Goal: Information Seeking & Learning: Learn about a topic

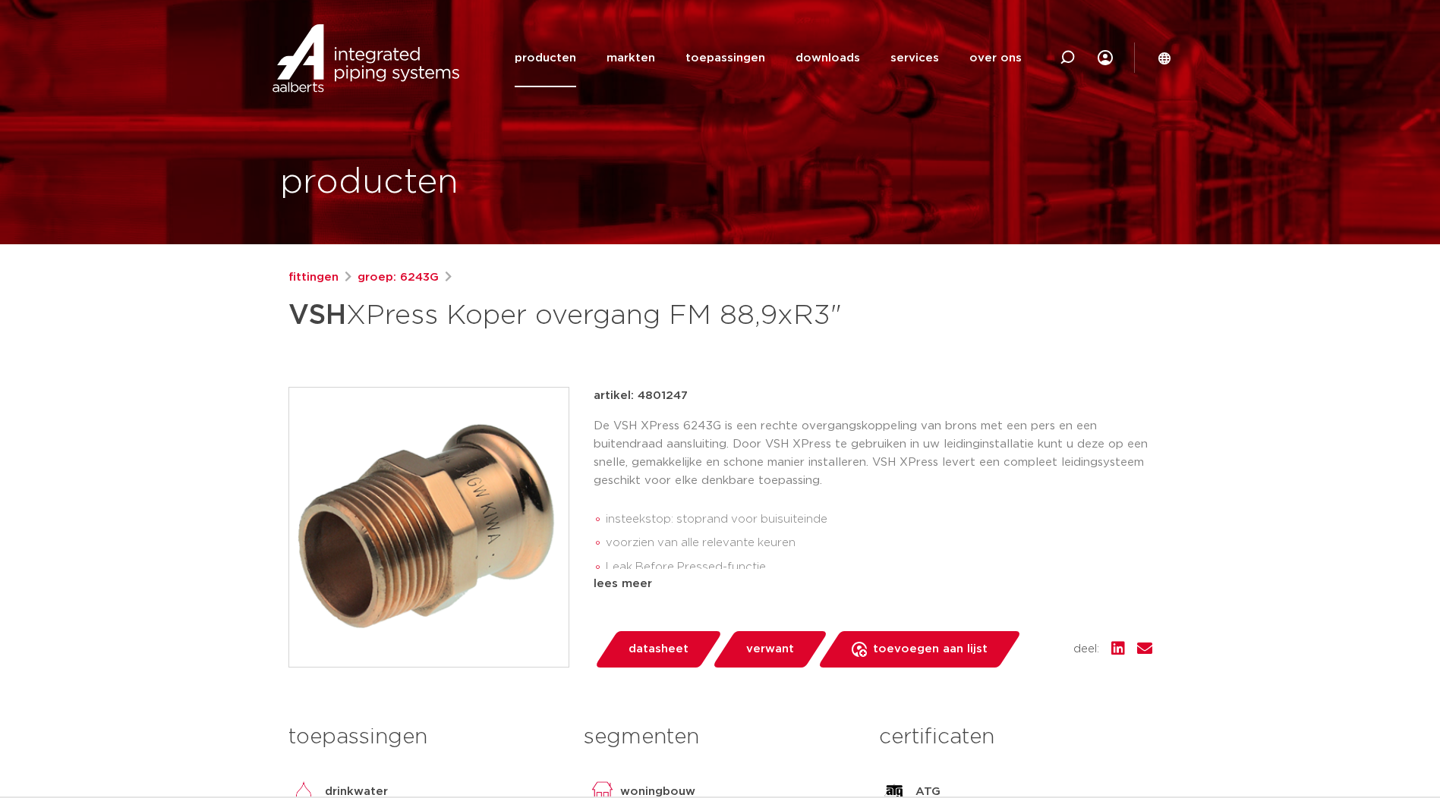
click at [361, 71] on img at bounding box center [366, 58] width 194 height 68
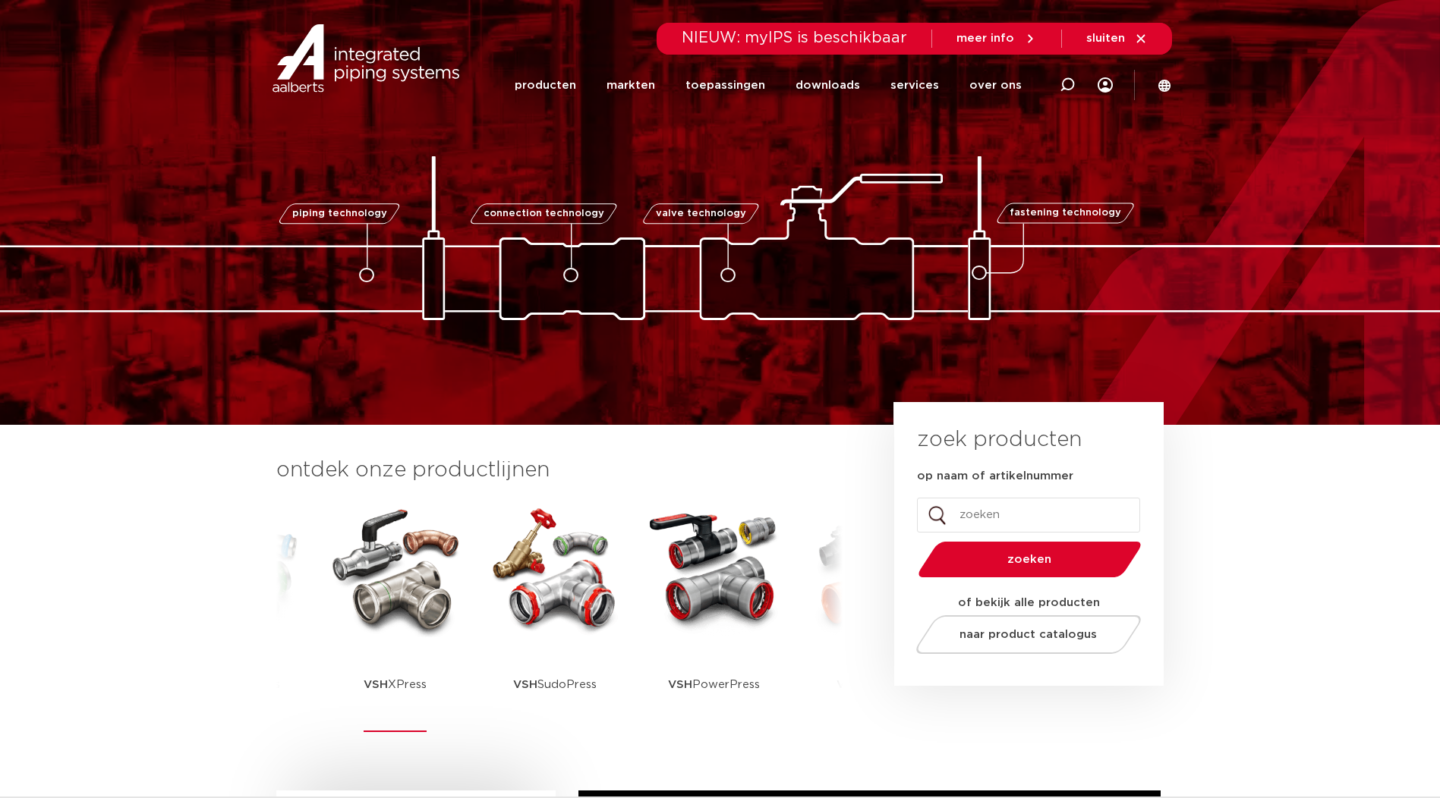
click at [373, 591] on img at bounding box center [395, 569] width 137 height 137
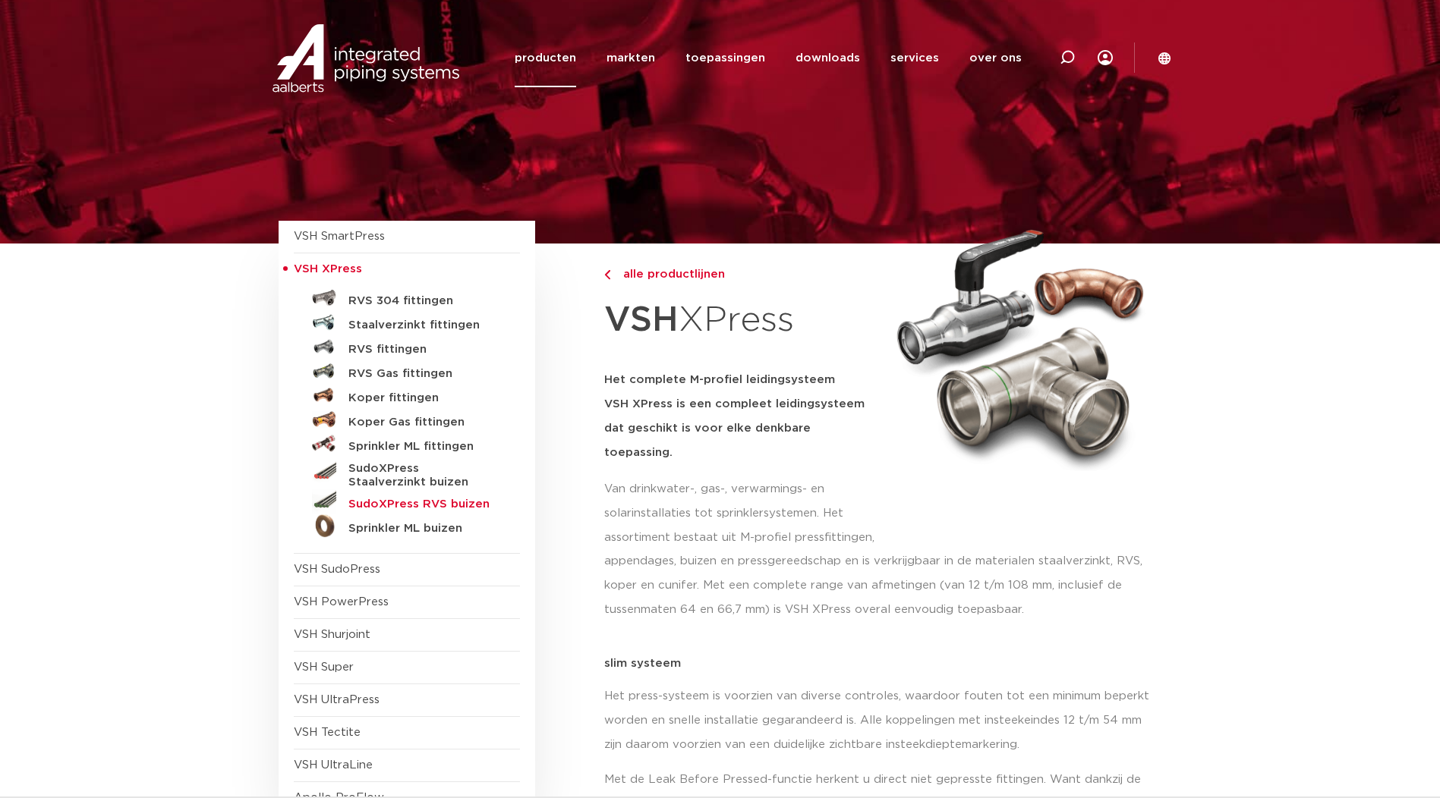
click at [412, 501] on h5 "SudoXPress RVS buizen" at bounding box center [423, 505] width 150 height 14
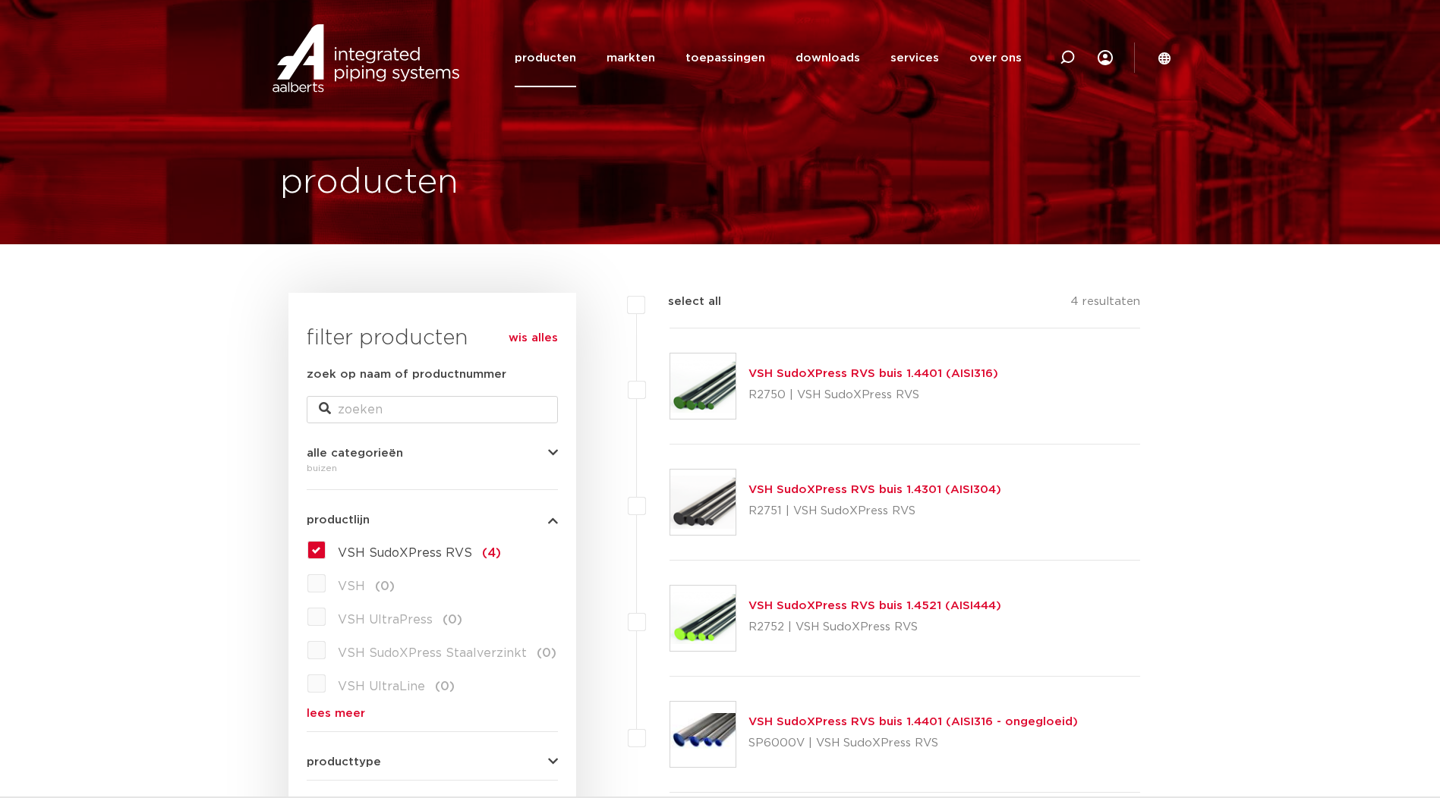
click at [713, 374] on img at bounding box center [702, 386] width 65 height 65
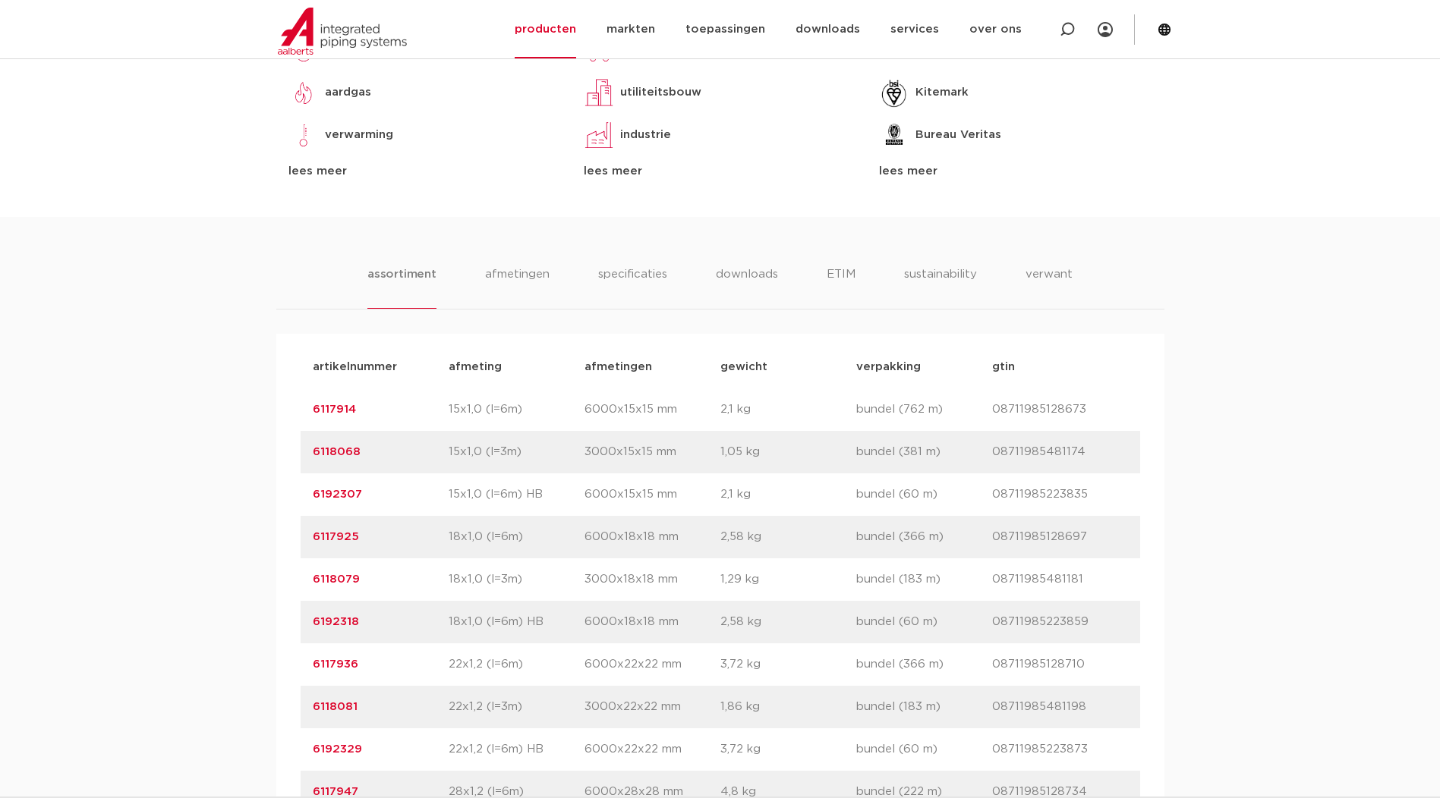
scroll to position [759, 0]
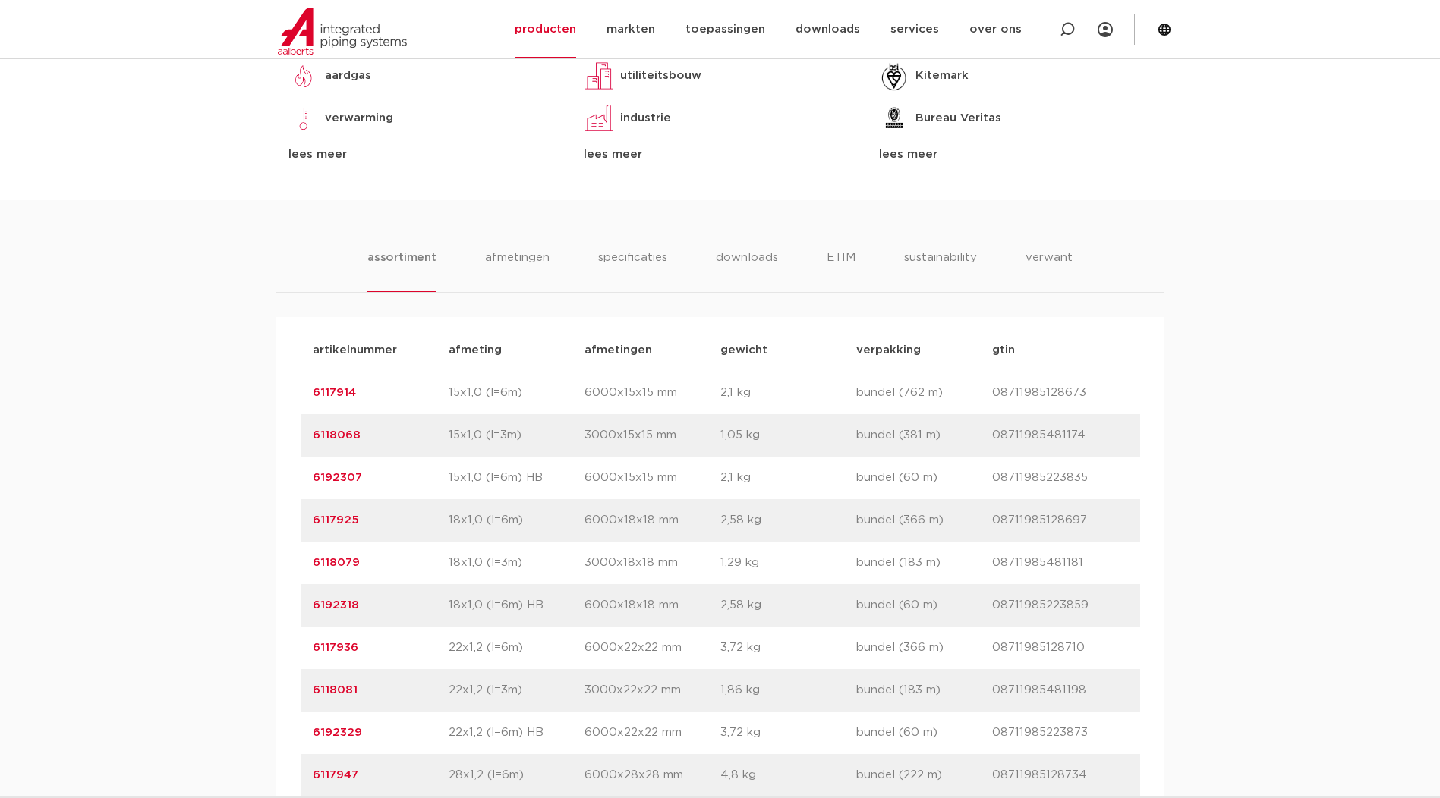
click at [329, 398] on link "6117914" at bounding box center [334, 392] width 43 height 11
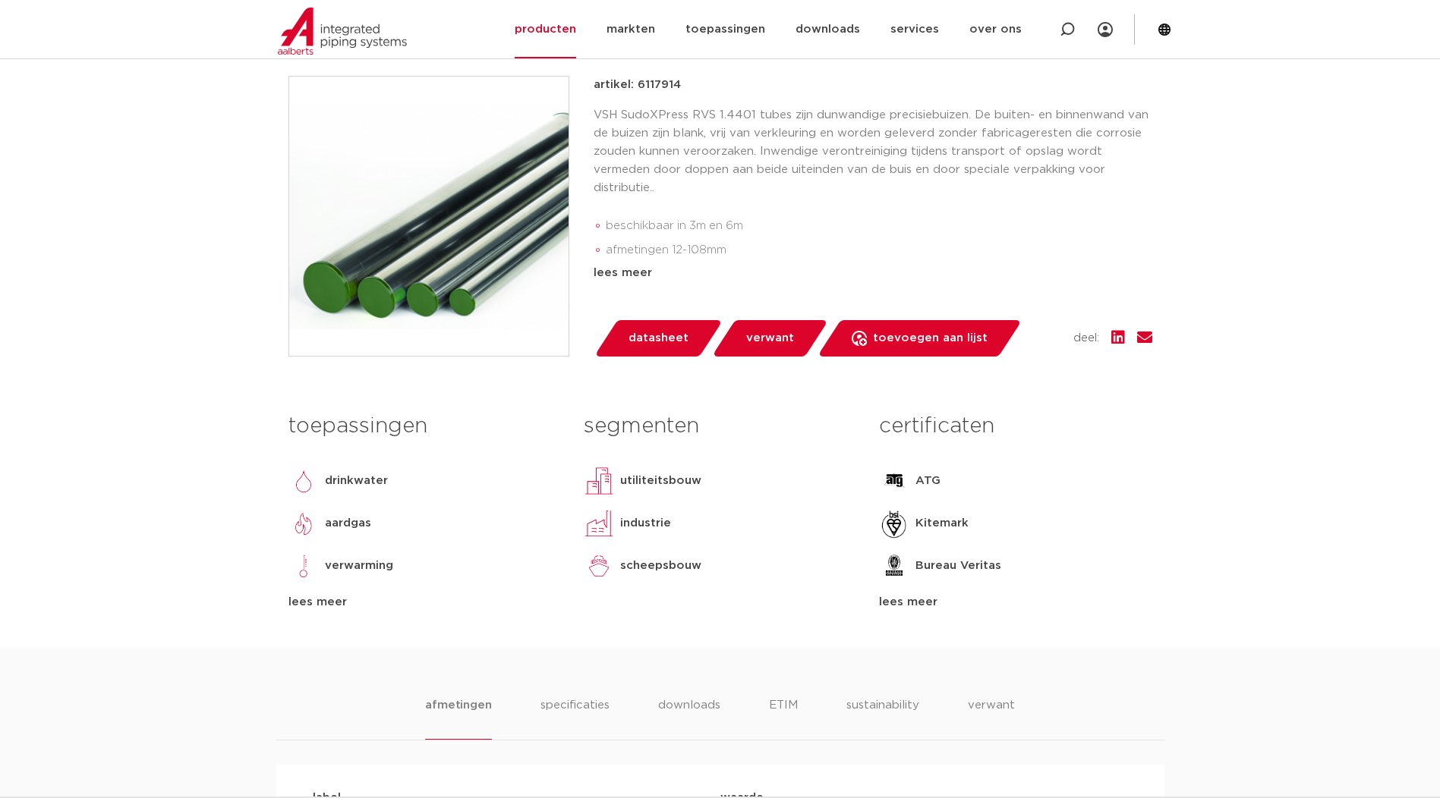
scroll to position [632, 0]
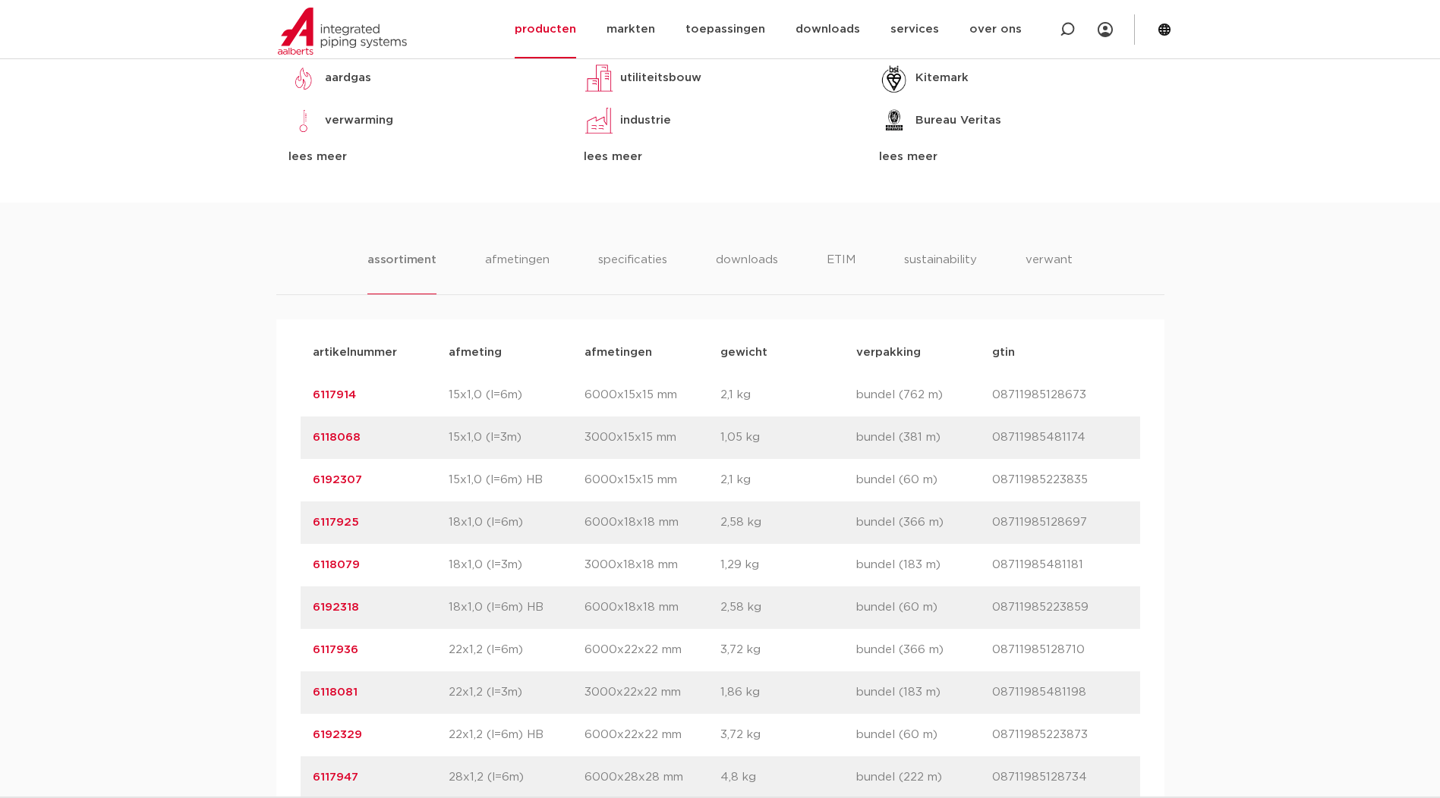
click at [322, 528] on link "6117925" at bounding box center [336, 522] width 46 height 11
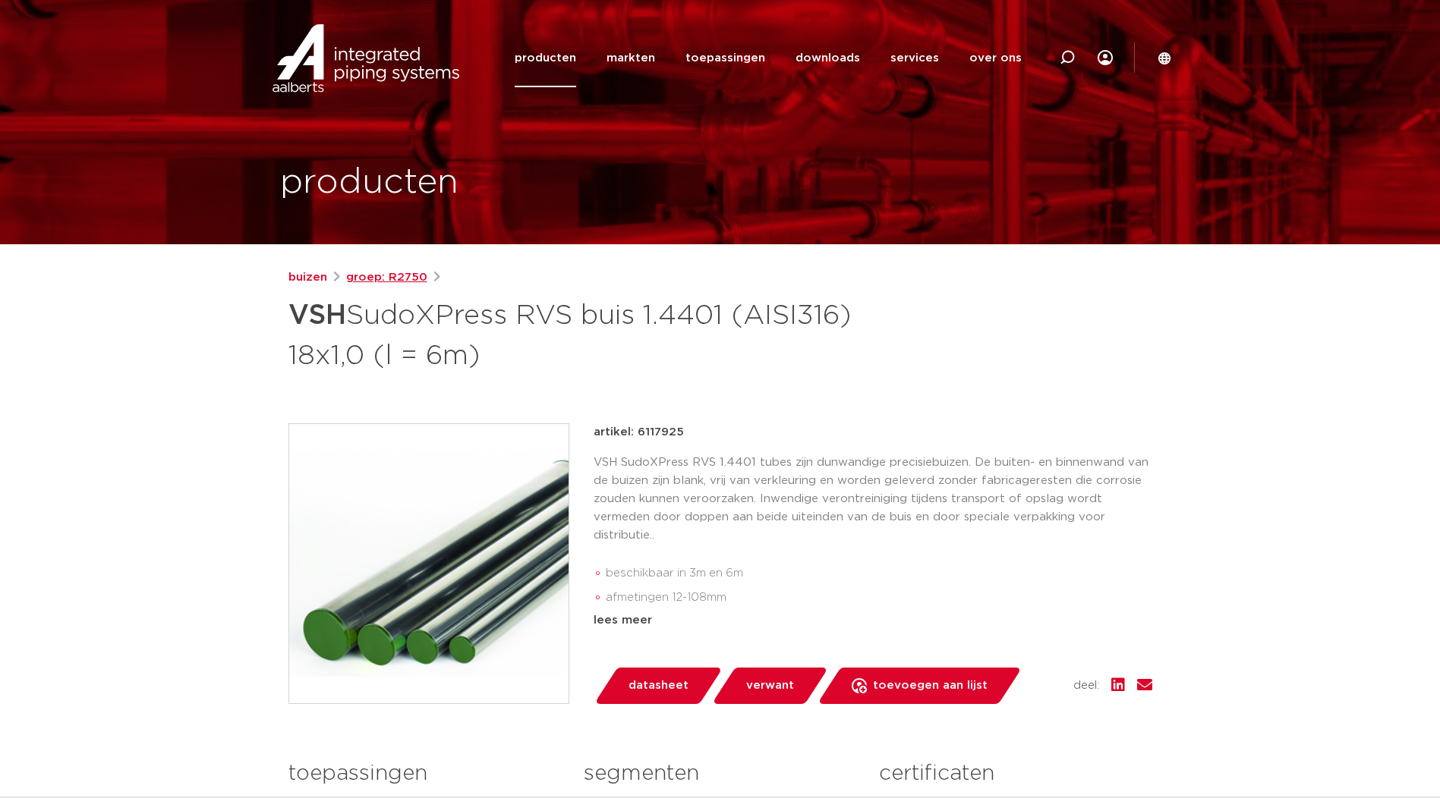
click at [380, 281] on link "groep: R2750" at bounding box center [386, 278] width 81 height 18
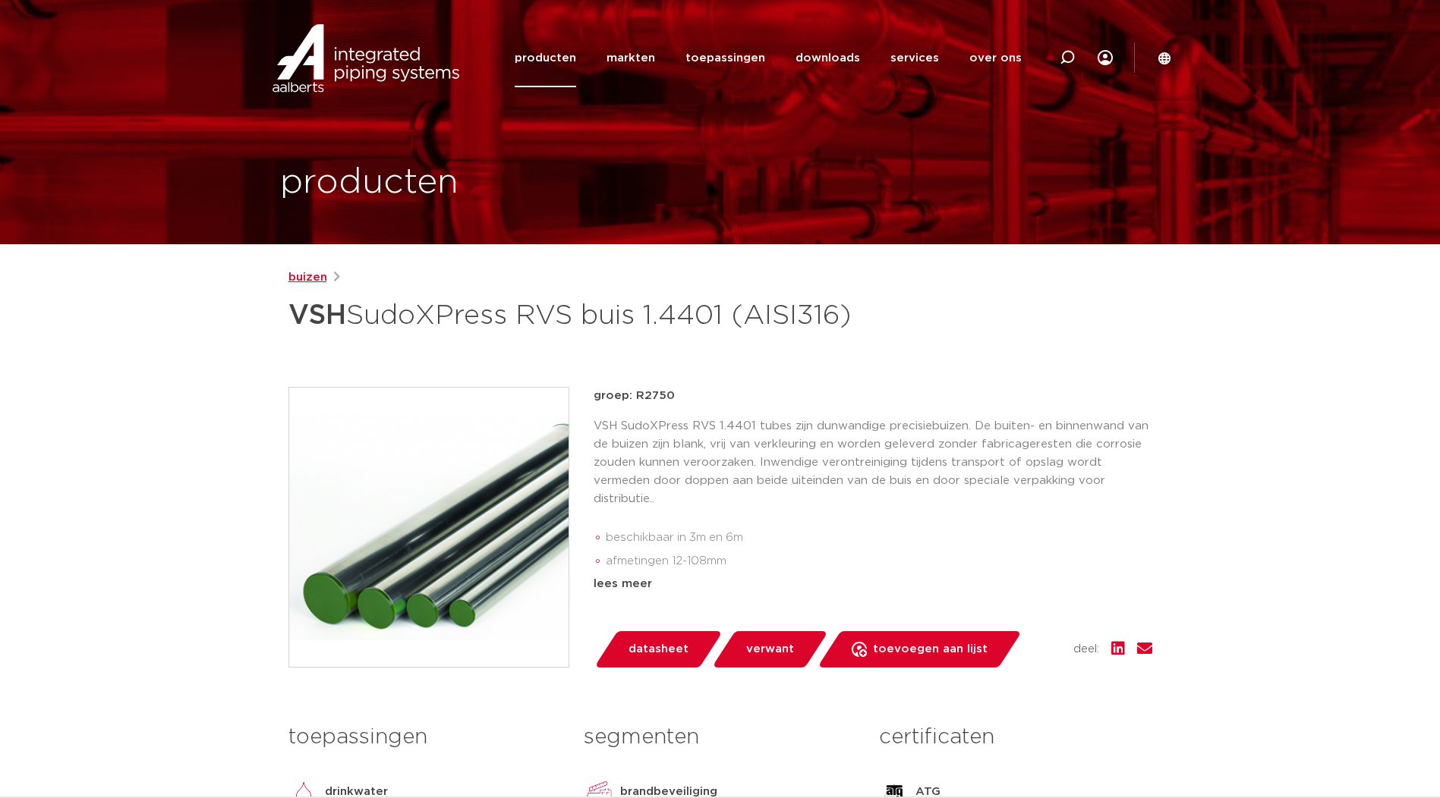
click at [312, 278] on link "buizen" at bounding box center [307, 278] width 39 height 18
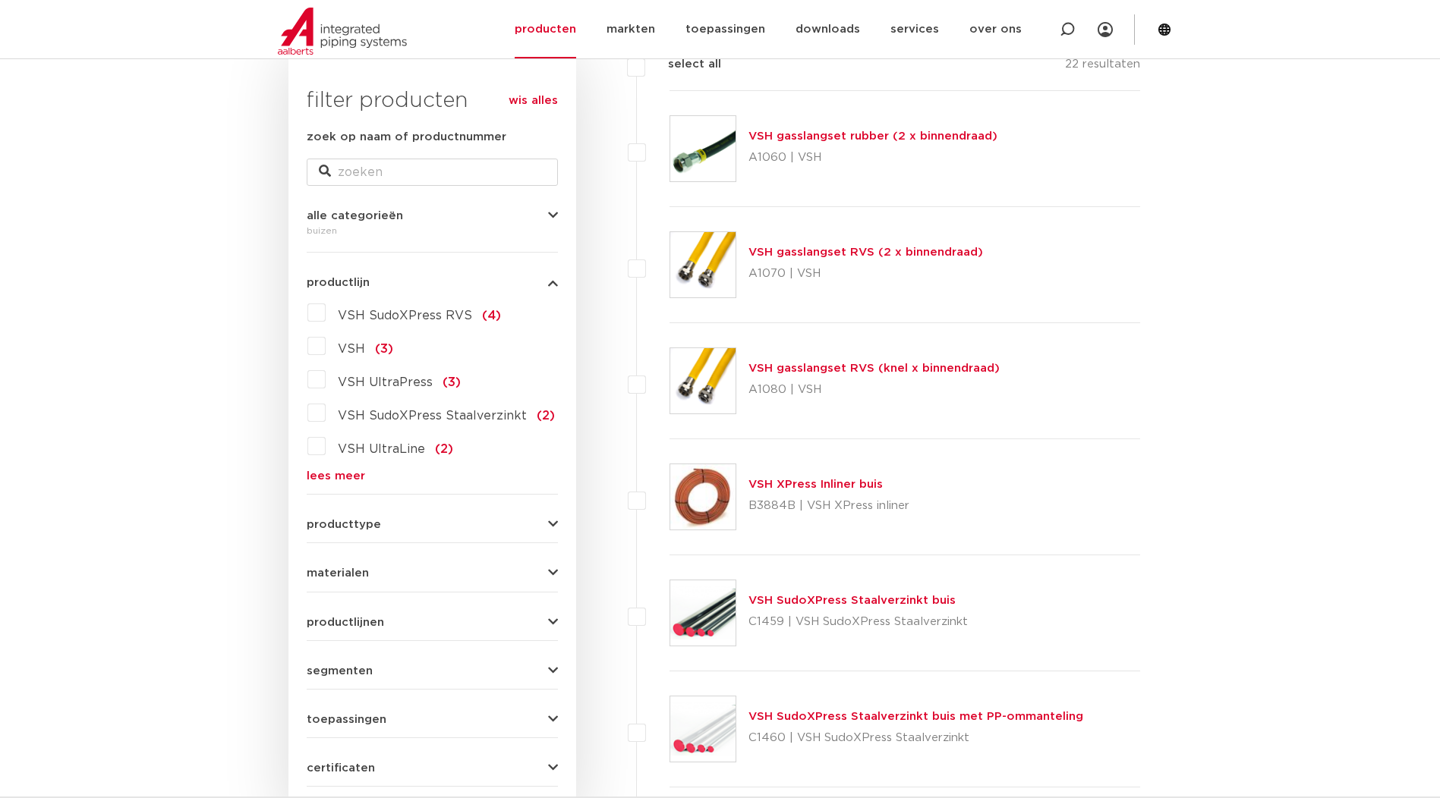
scroll to position [506, 0]
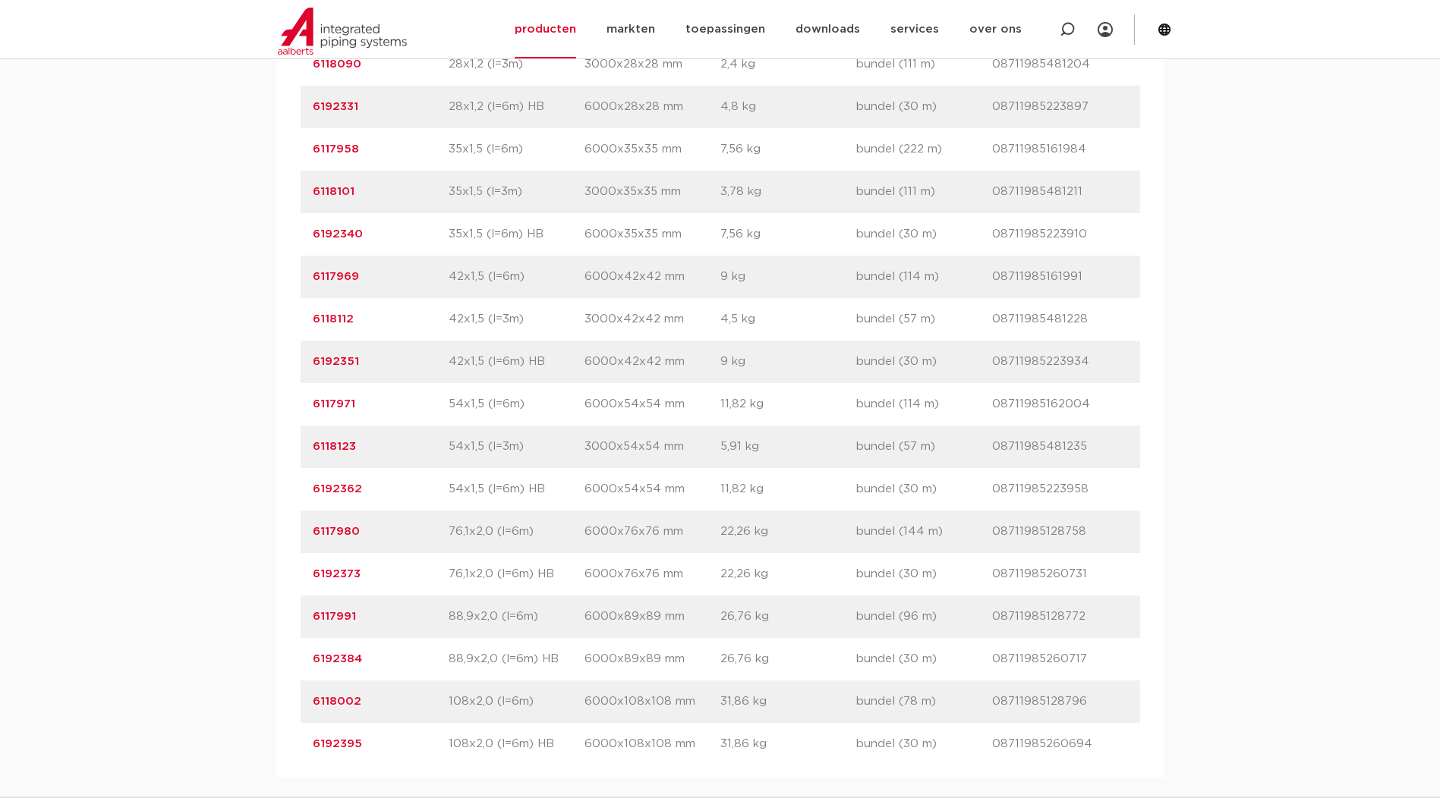
scroll to position [1518, 0]
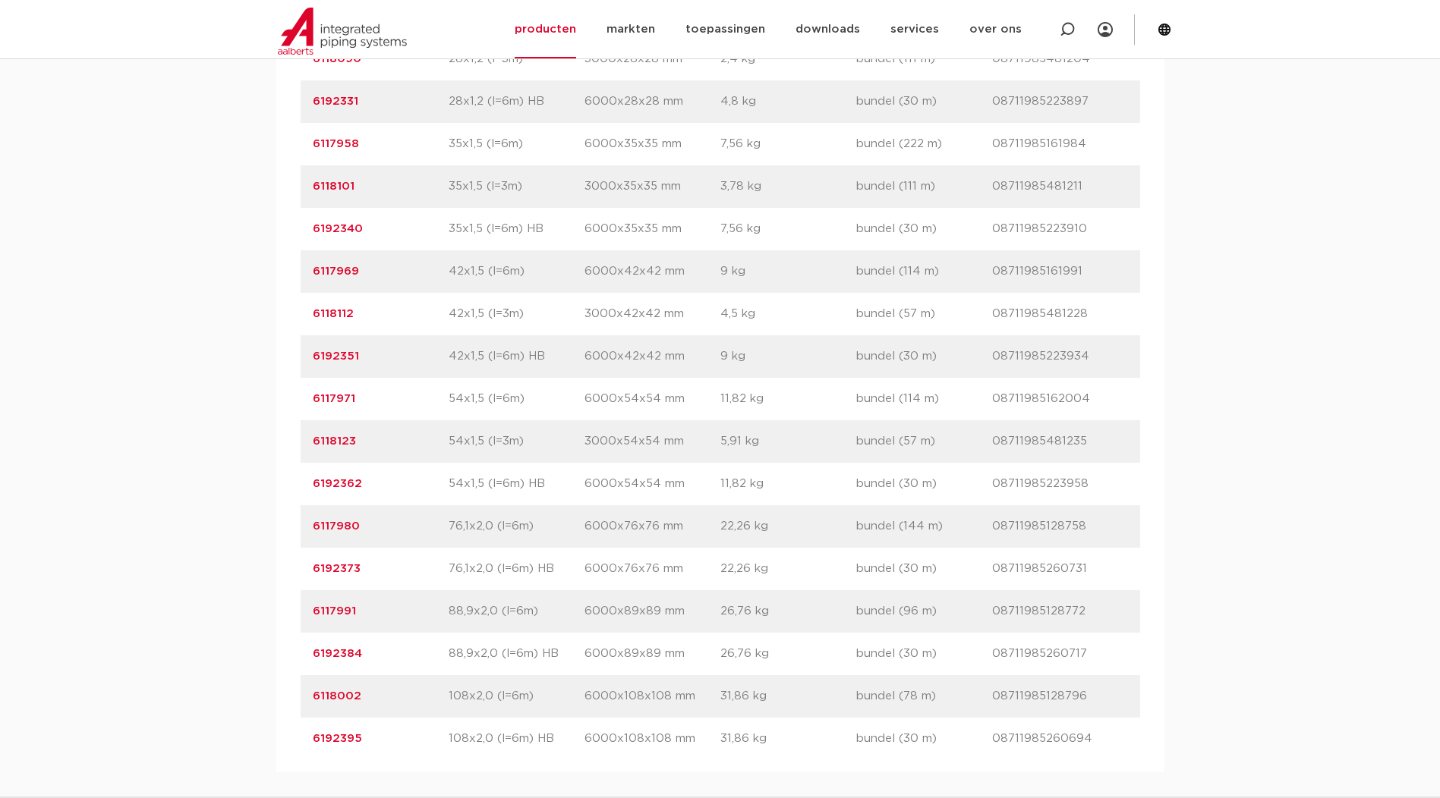
click at [337, 489] on link "6192362" at bounding box center [337, 483] width 49 height 11
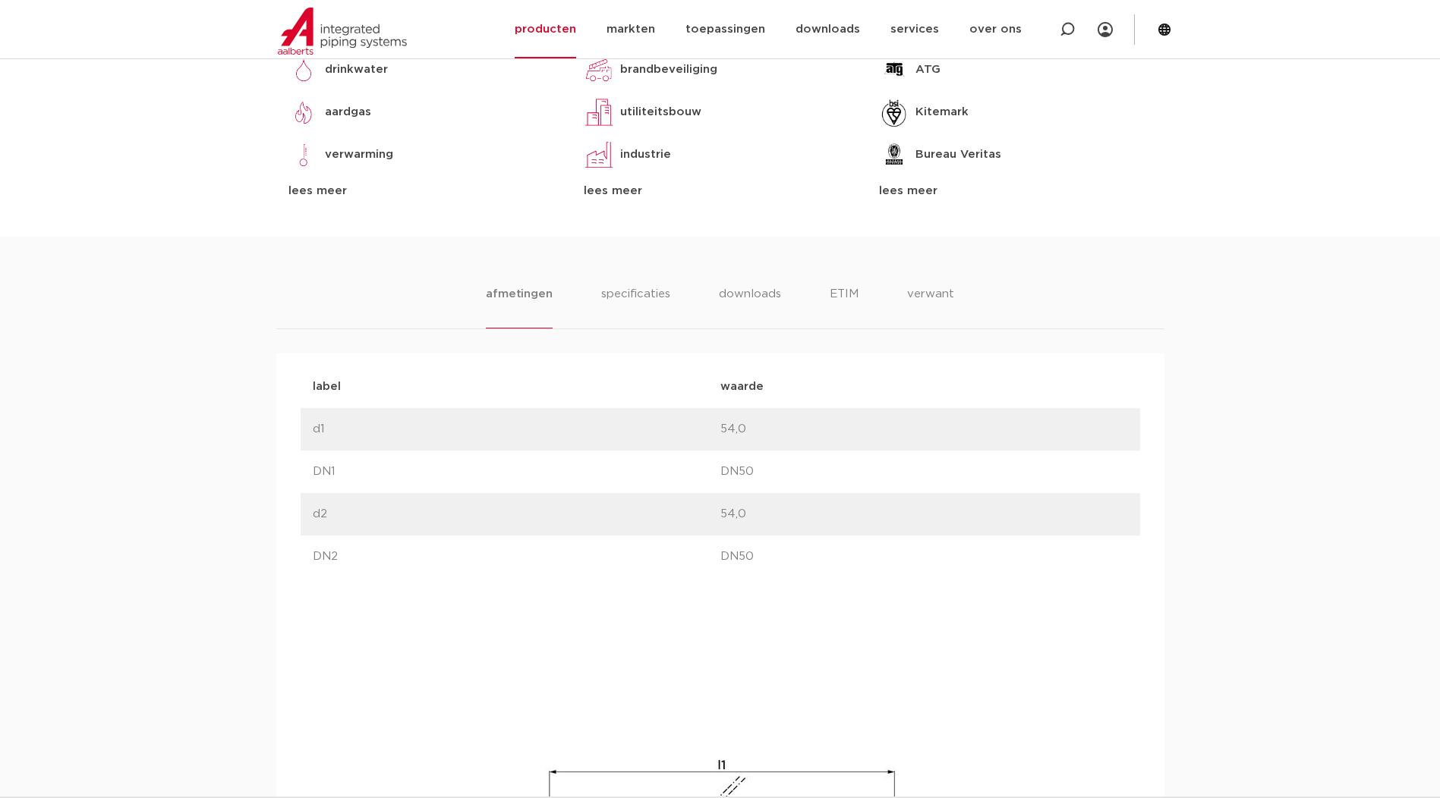
scroll to position [1012, 0]
